Goal: Navigation & Orientation: Find specific page/section

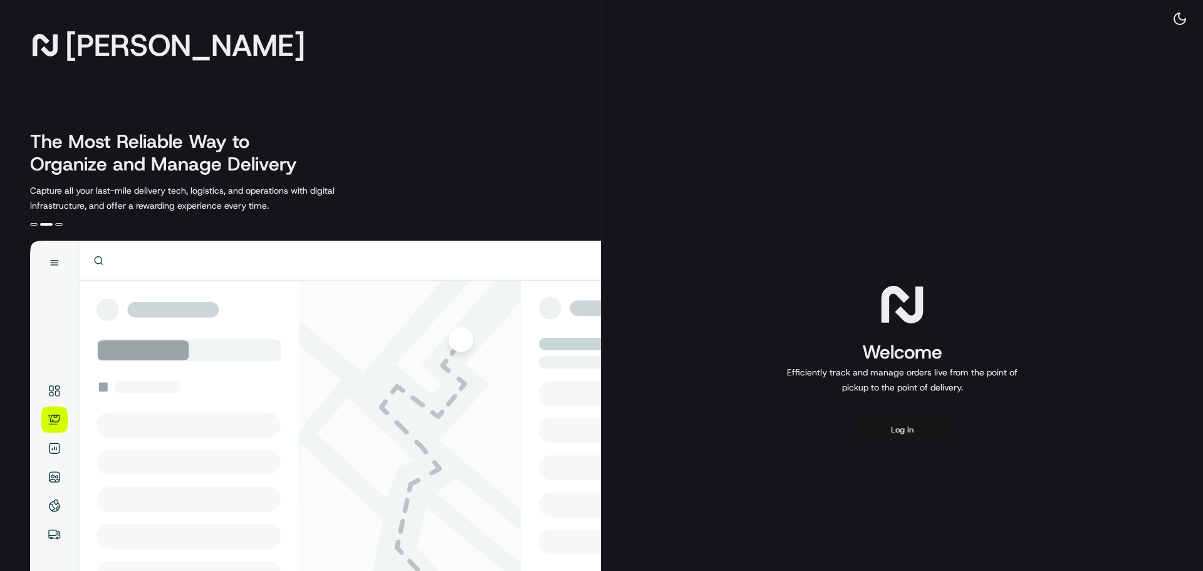
click at [892, 433] on button "Log in" at bounding box center [902, 430] width 100 height 30
